Goal: Navigation & Orientation: Find specific page/section

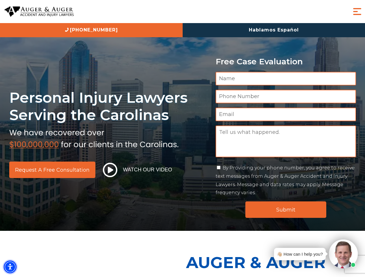
click at [10, 267] on img "Accessibility Menu" at bounding box center [10, 267] width 13 height 13
